Goal: Task Accomplishment & Management: Manage account settings

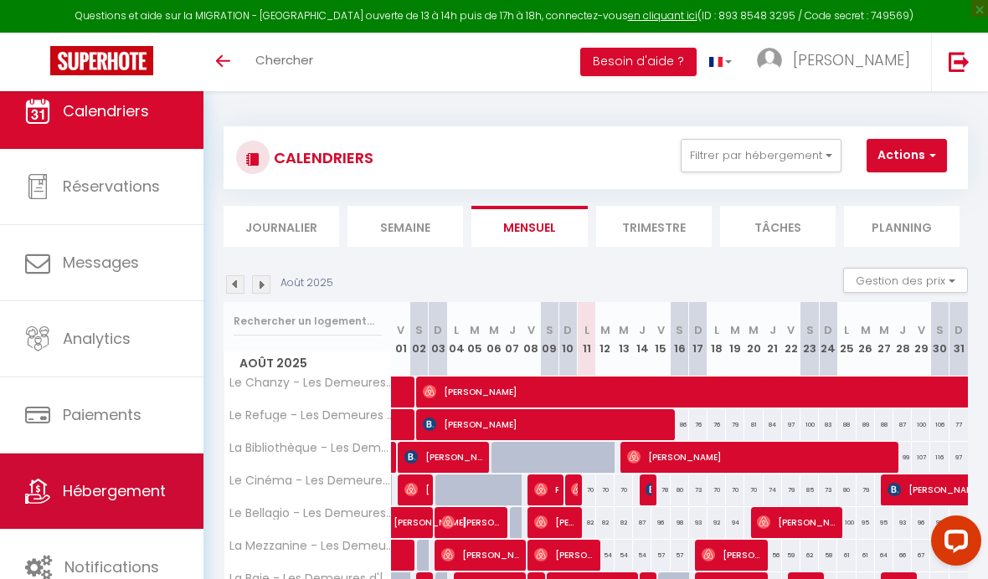
scroll to position [8, 0]
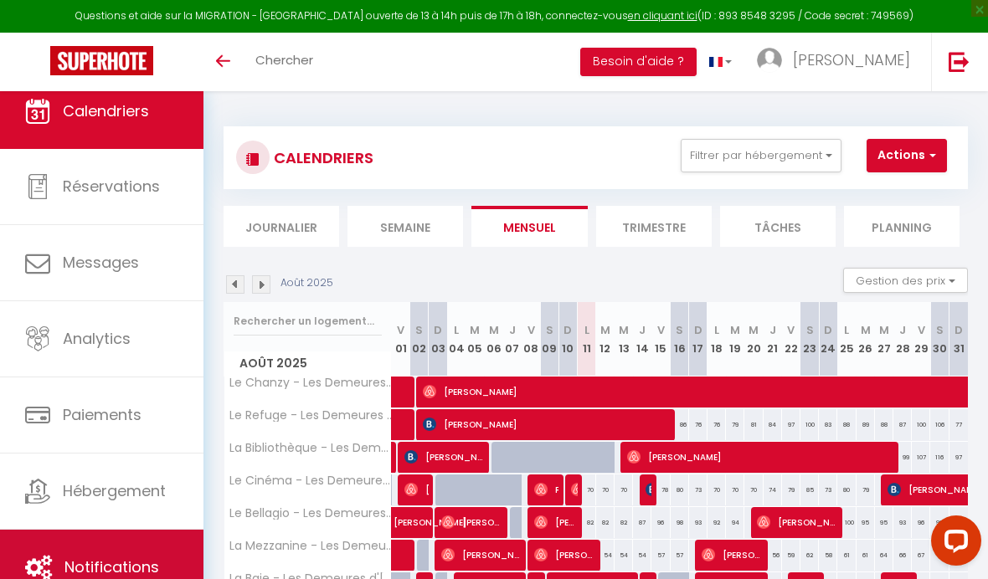
click at [55, 542] on link "Notifications" at bounding box center [101, 567] width 203 height 75
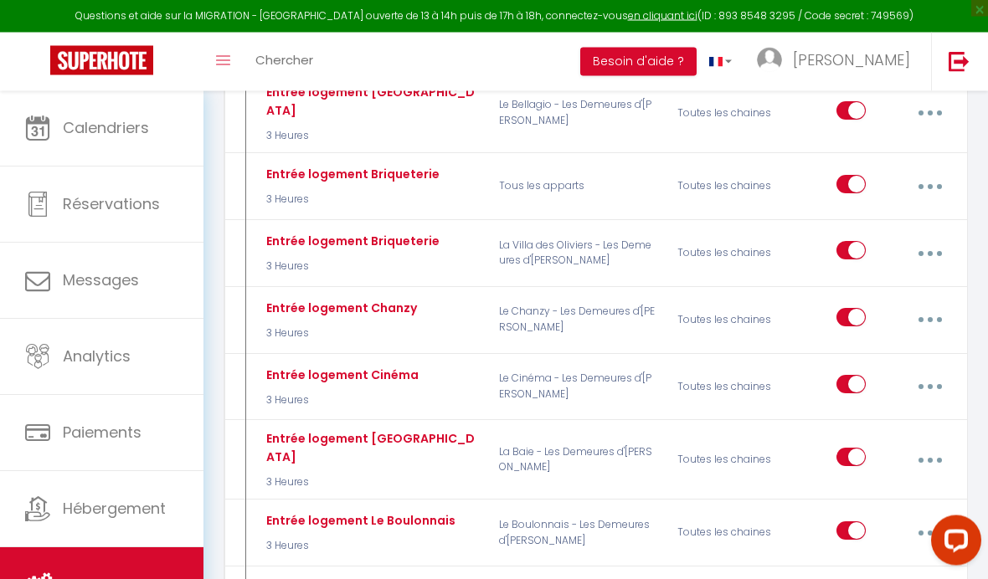
scroll to position [3799, 0]
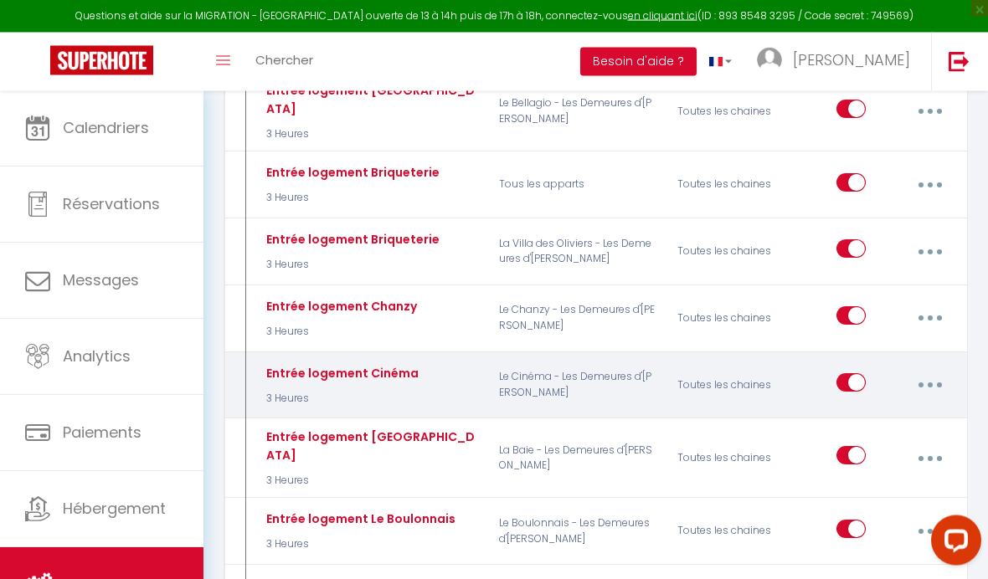
click at [938, 370] on button "button" at bounding box center [930, 386] width 44 height 32
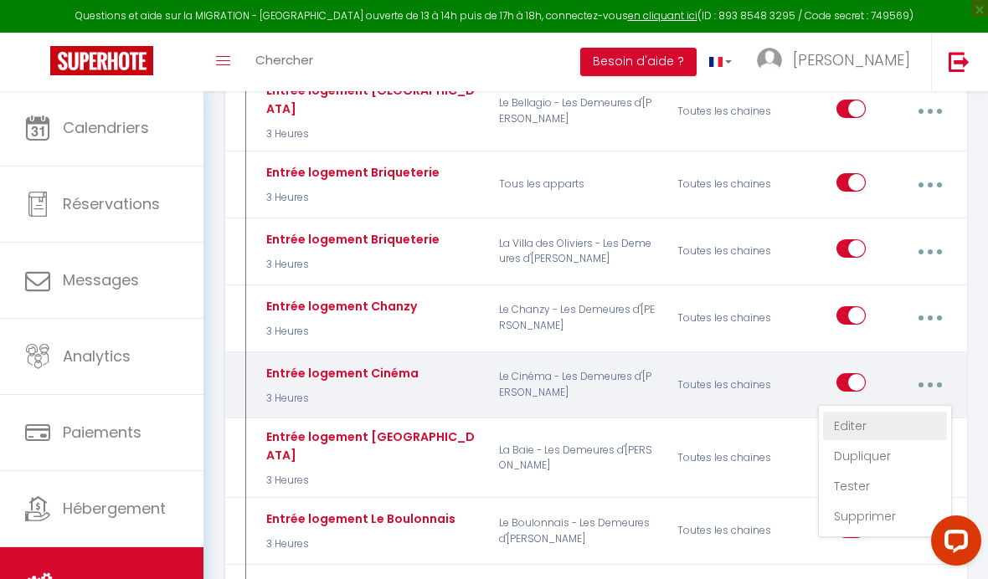
click at [888, 412] on link "Editer" at bounding box center [885, 426] width 124 height 28
type input "Entrée logement Cinéma"
select select "3"
select select "3 Heures"
select select "if_deposit_is_paid"
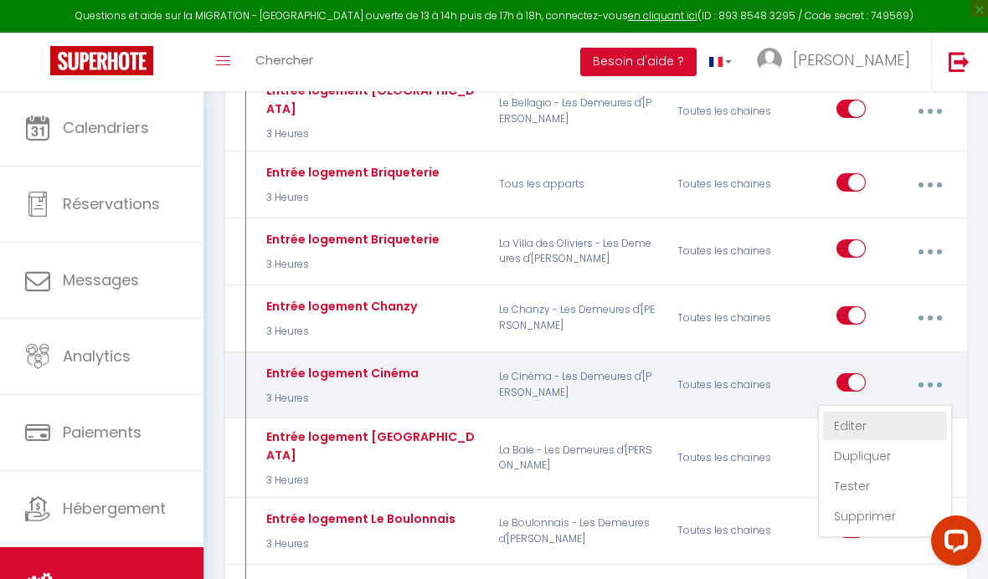
checkbox input "false"
radio input "true"
type input "Entrée logement Cinéma"
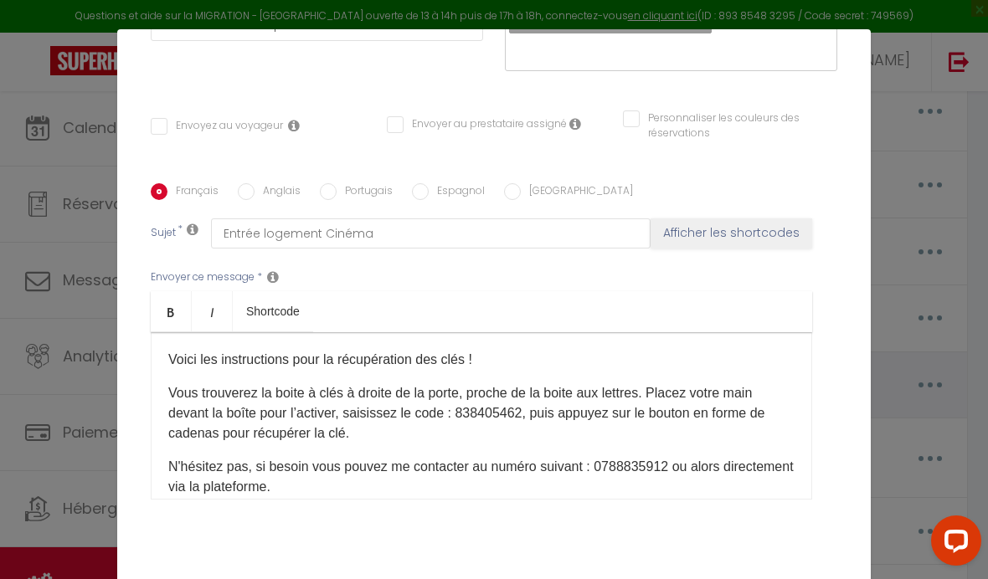
scroll to position [309, 0]
click at [666, 388] on p "Vous trouverez la boite à clés à droite de la porte, proche de la boite aux let…" at bounding box center [481, 413] width 626 height 60
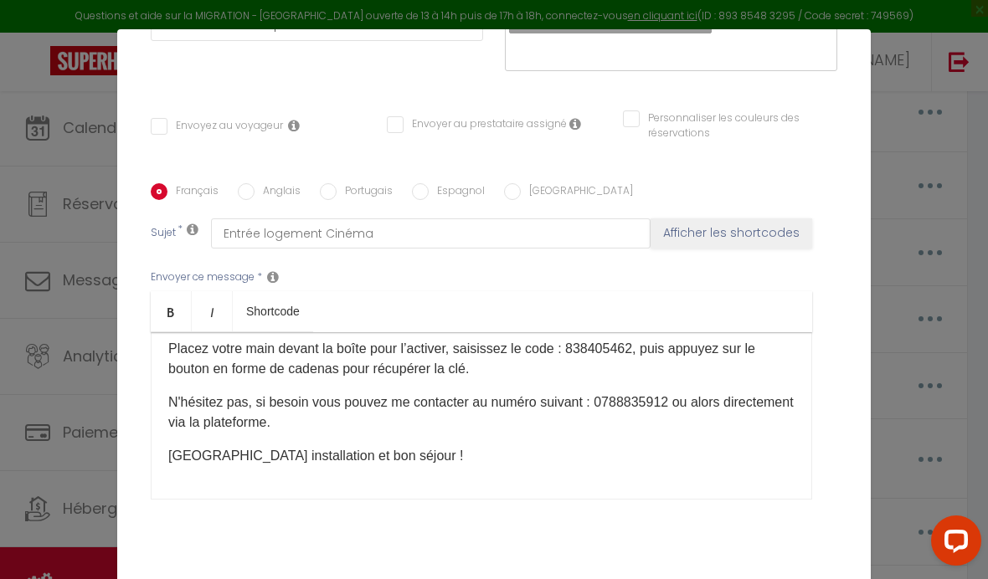
scroll to position [65, 0]
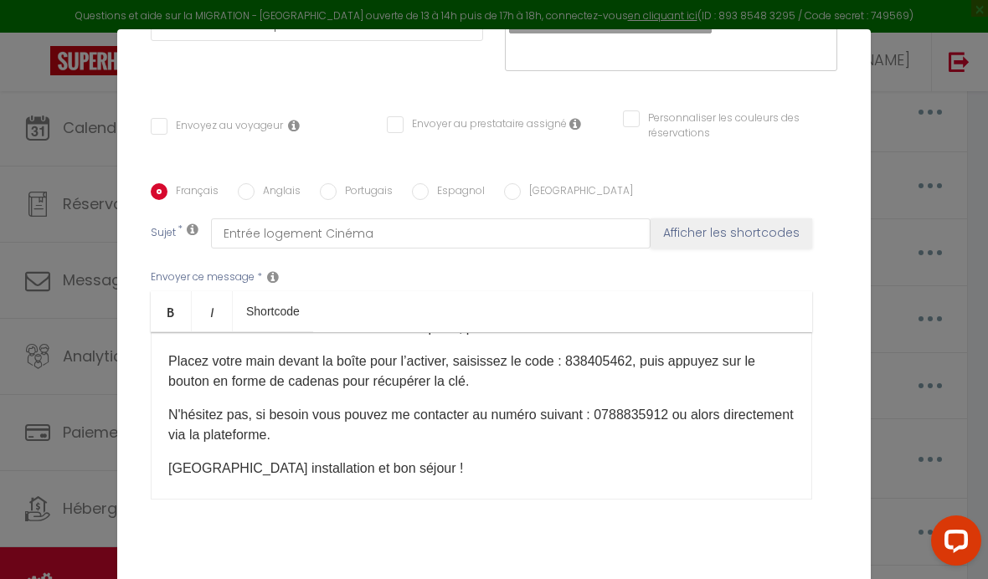
click at [166, 424] on div "Voici les instructions pour la récupération des clés ! Vous trouverez la boite …" at bounding box center [481, 415] width 661 height 167
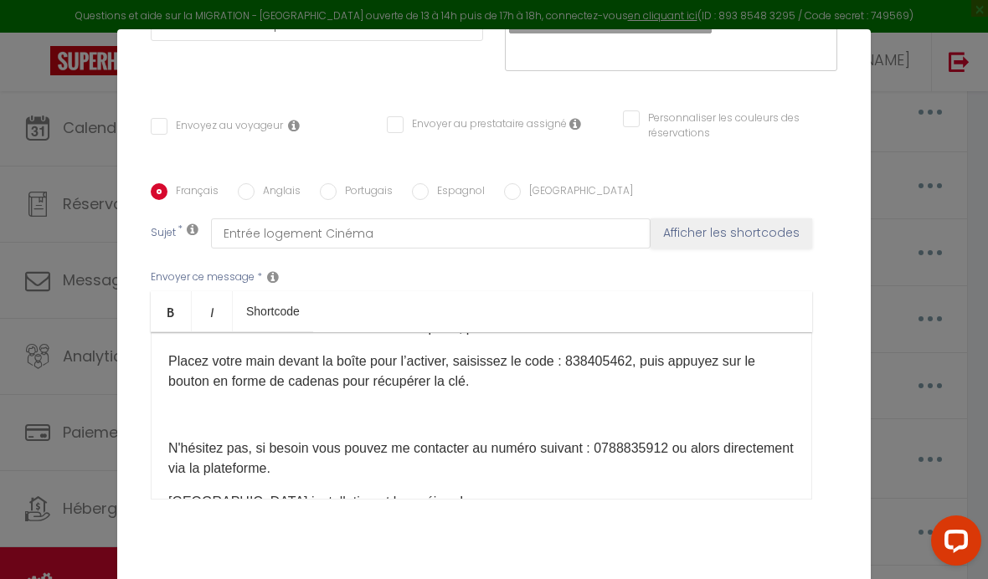
click at [187, 338] on p "Vous trouverez la boite à clés à droite de la porte, proche de la boite aux let…" at bounding box center [481, 328] width 626 height 20
click at [175, 363] on p "Placez votre main devant la boîte pour l’activer, saisissez le code : 838405462…" at bounding box center [481, 372] width 626 height 40
click at [166, 355] on div "Voici les instructions pour la récupération des clés ! Vous trouverez la boite …" at bounding box center [481, 415] width 661 height 167
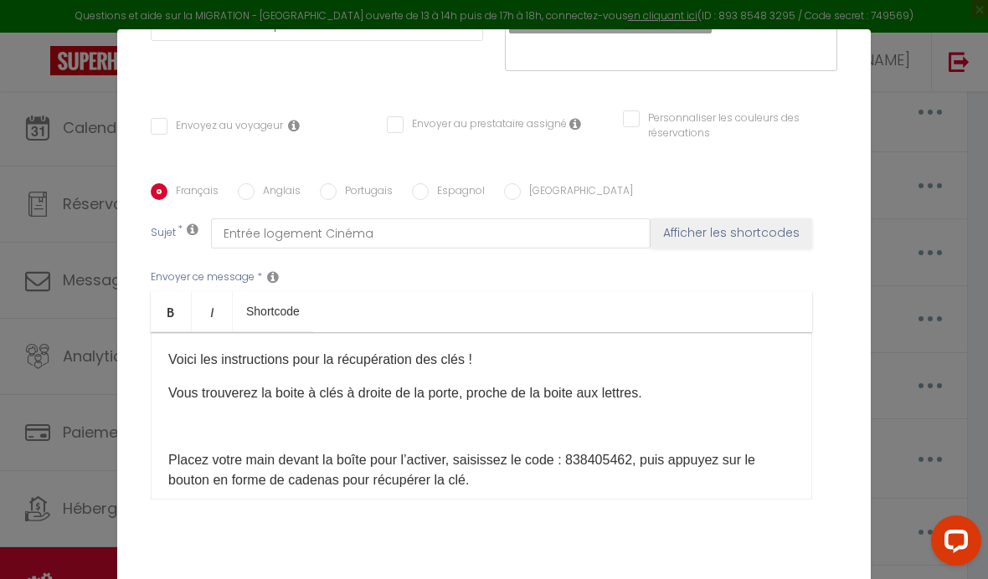
scroll to position [0, 0]
click at [168, 403] on p "Vous trouverez la boite à clés à droite de la porte, proche de la boite aux let…" at bounding box center [481, 393] width 626 height 20
click at [172, 398] on p "Vous trouverez la boite à clés à droite de la porte, proche de la boite aux let…" at bounding box center [481, 393] width 626 height 20
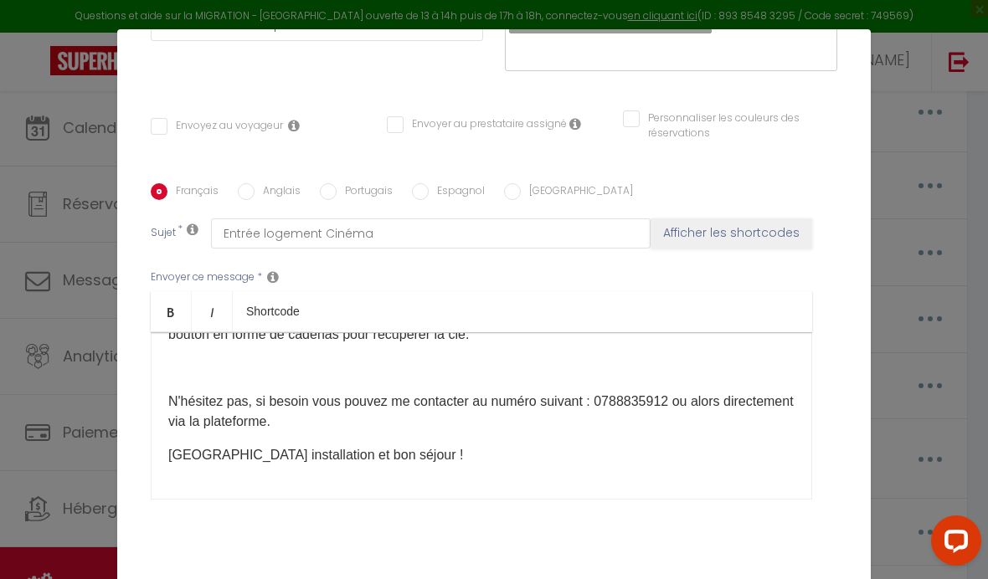
scroll to position [179, 0]
click at [165, 461] on div "Voici les instructions pour la récupération des clés ! Vous trouverez la boite …" at bounding box center [481, 415] width 661 height 167
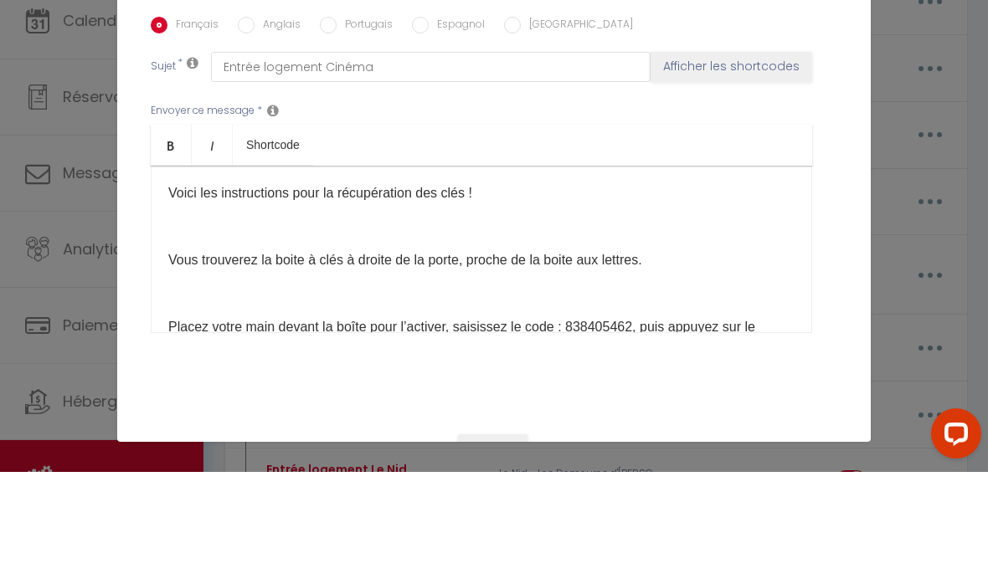
scroll to position [3879, 0]
click at [586, 570] on button "Mettre à jour" at bounding box center [498, 586] width 686 height 32
checkbox input "false"
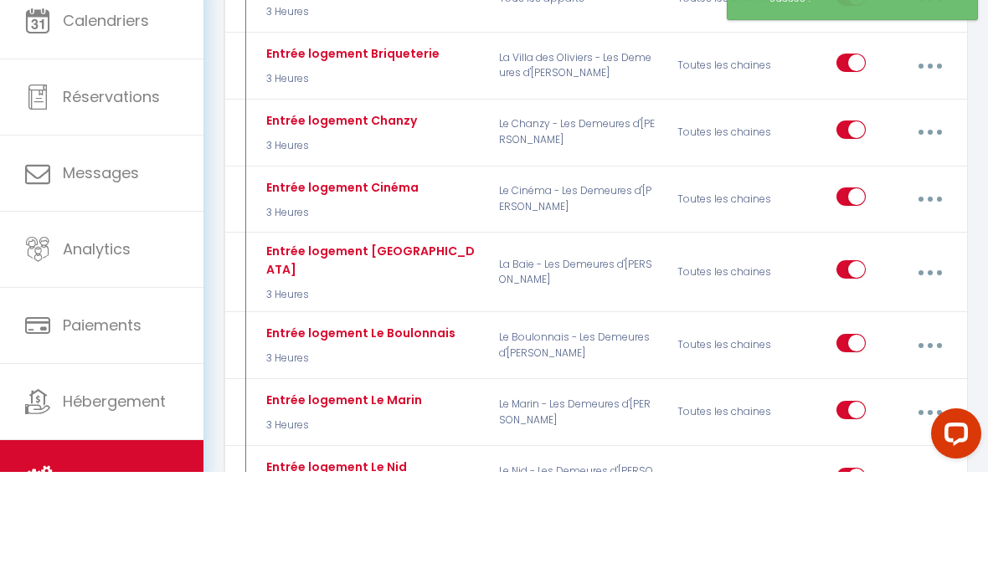
scroll to position [3986, 0]
